Goal: Navigation & Orientation: Find specific page/section

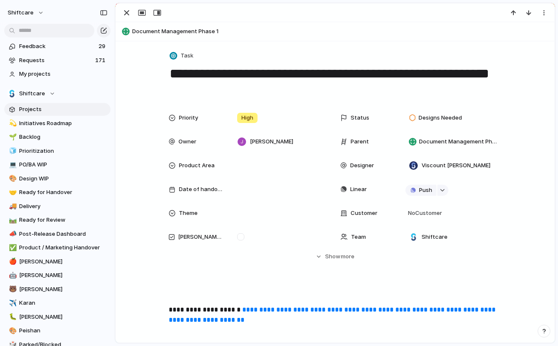
scroll to position [2106, 0]
